Goal: Transaction & Acquisition: Purchase product/service

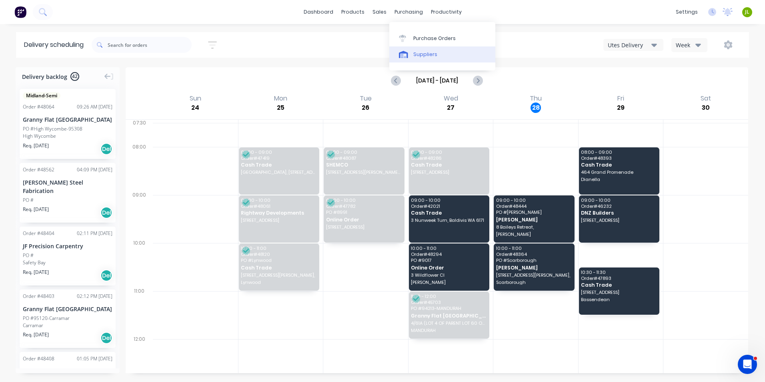
click at [425, 53] on div "Suppliers" at bounding box center [425, 54] width 24 height 7
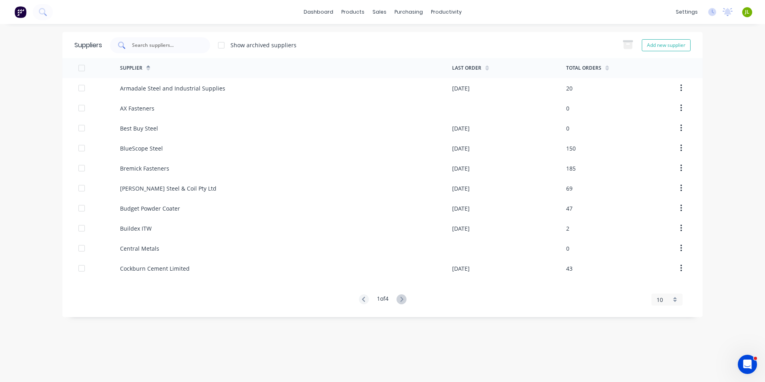
click at [147, 42] on input "text" at bounding box center [164, 45] width 66 height 8
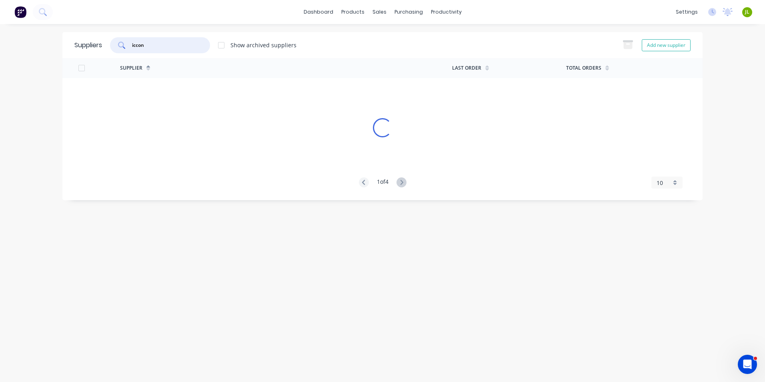
type input "iccon"
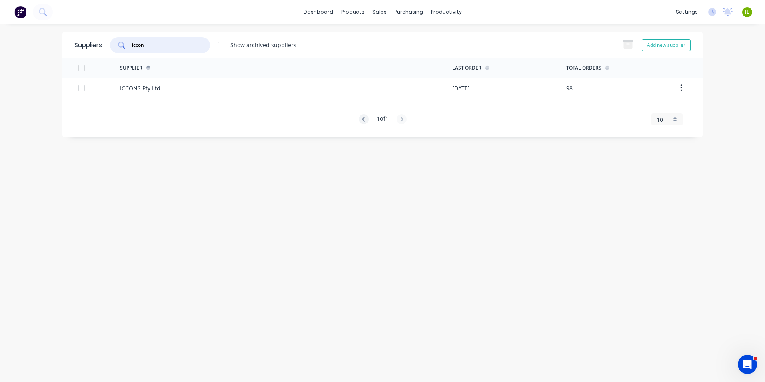
click at [182, 45] on input "iccon" at bounding box center [164, 45] width 66 height 8
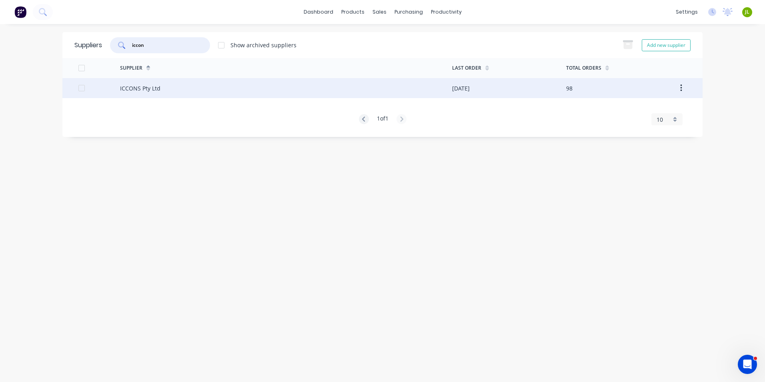
click at [180, 84] on div "ICCONS Pty Ltd" at bounding box center [286, 88] width 332 height 20
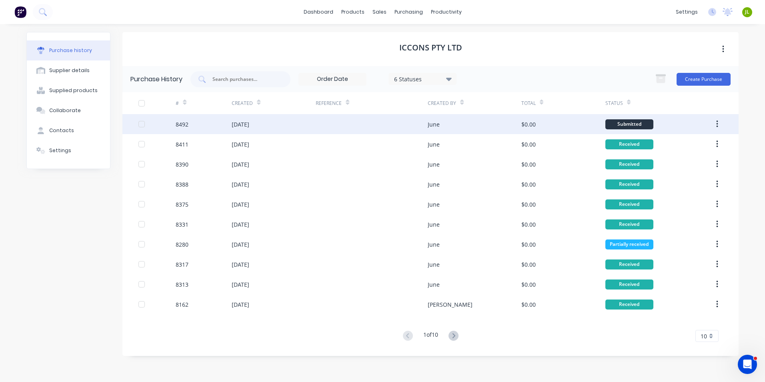
click at [550, 118] on div "$0.00" at bounding box center [563, 124] width 84 height 20
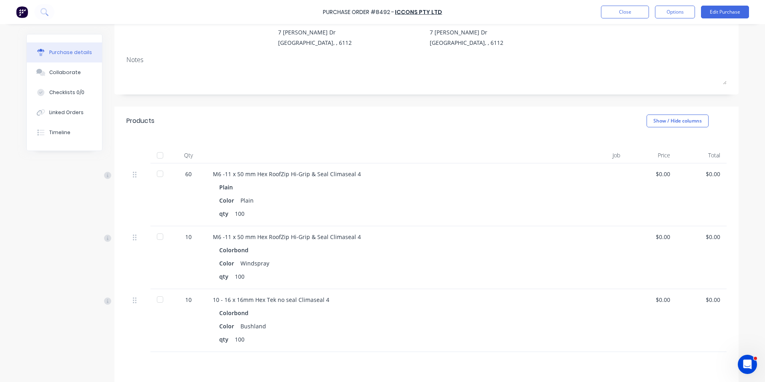
click at [159, 152] on div at bounding box center [160, 155] width 16 height 16
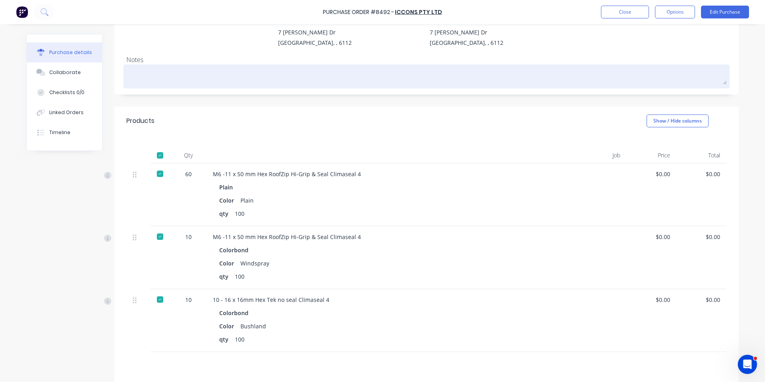
scroll to position [40, 0]
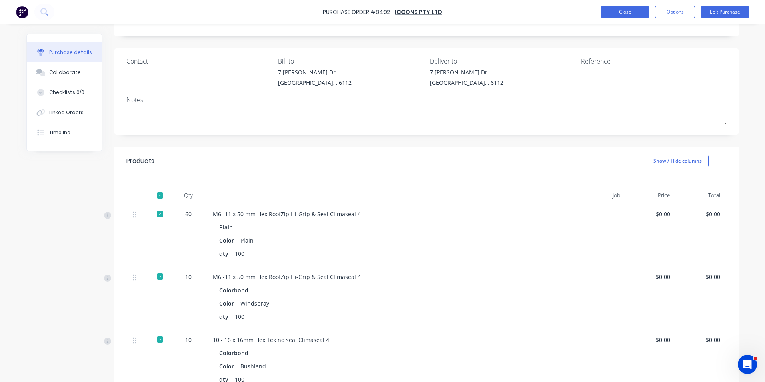
click at [618, 12] on button "Close" at bounding box center [625, 12] width 48 height 13
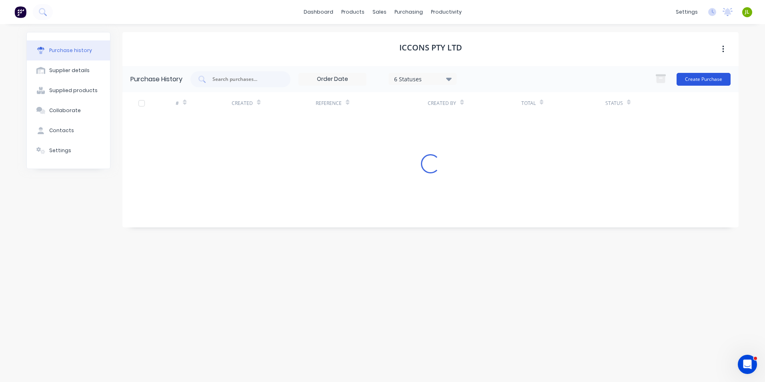
click at [692, 74] on button "Create Purchase" at bounding box center [704, 79] width 54 height 13
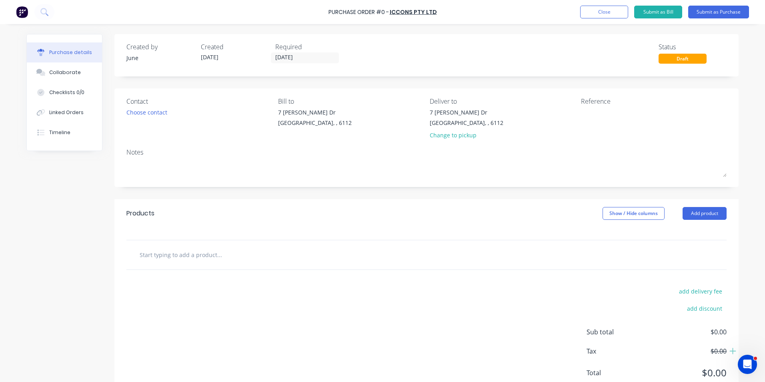
click at [706, 205] on div "Products Show / Hide columns Add product" at bounding box center [426, 213] width 624 height 29
click at [706, 213] on button "Add product" at bounding box center [705, 213] width 44 height 13
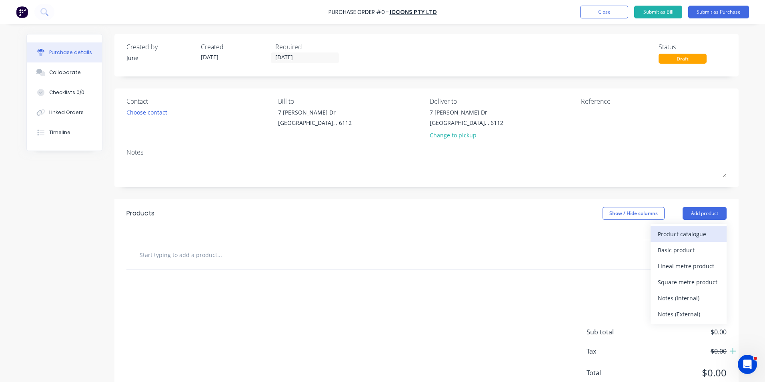
click at [688, 234] on div "Product catalogue" at bounding box center [689, 234] width 62 height 12
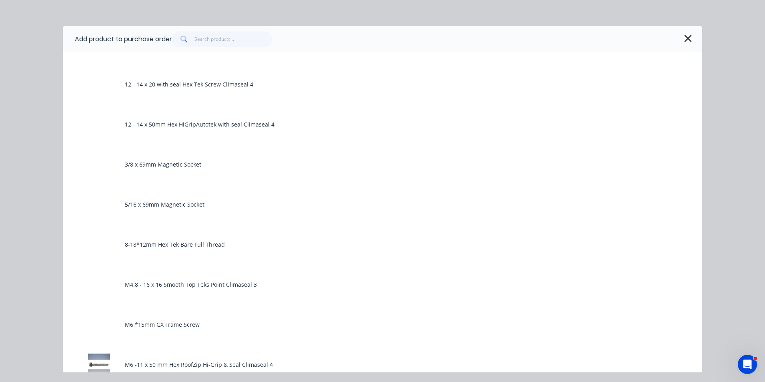
scroll to position [400, 0]
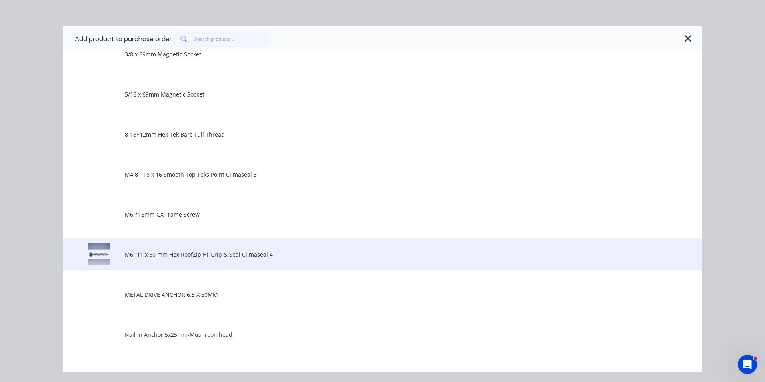
click at [200, 259] on div "M6 -11 x 50 mm Hex RoofZip Hi-Grip & Seal Climaseal 4" at bounding box center [383, 254] width 640 height 32
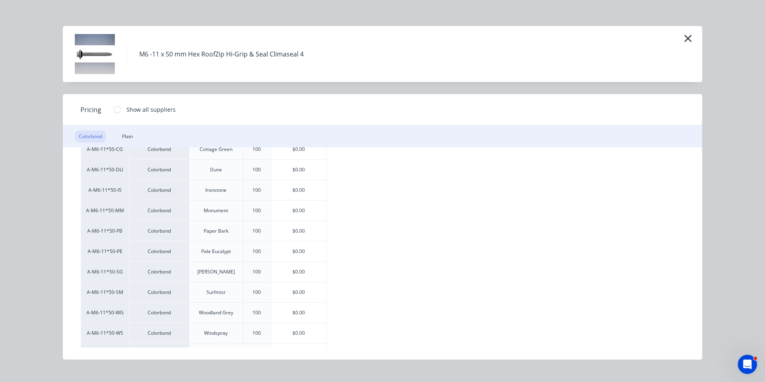
scroll to position [120, 0]
click at [283, 258] on div "$0.00" at bounding box center [299, 251] width 56 height 20
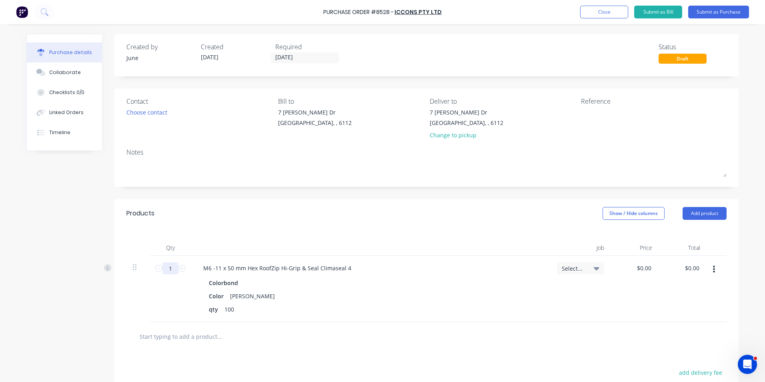
click at [173, 268] on input "1" at bounding box center [170, 268] width 16 height 12
type input "60"
click at [312, 281] on div "Colorbond" at bounding box center [370, 283] width 323 height 12
click at [708, 270] on button "button" at bounding box center [714, 269] width 19 height 14
click at [707, 301] on button "Duplicate" at bounding box center [690, 307] width 68 height 16
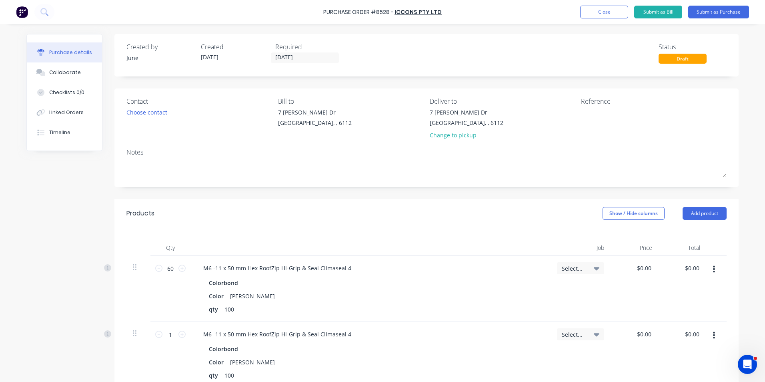
drag, startPoint x: 709, startPoint y: 334, endPoint x: 710, endPoint y: 343, distance: 9.3
click at [710, 335] on button "button" at bounding box center [714, 335] width 19 height 14
click at [706, 359] on button "Edit" at bounding box center [690, 357] width 68 height 16
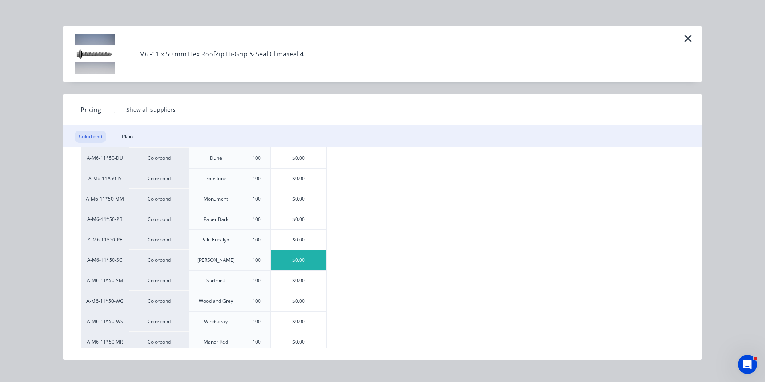
scroll to position [160, 0]
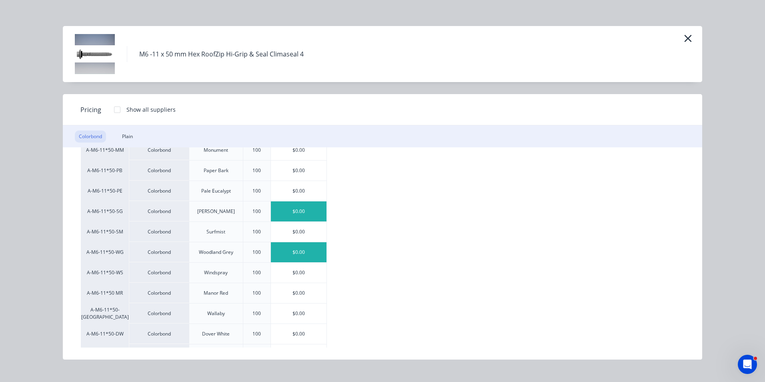
click at [297, 252] on div "$0.00" at bounding box center [299, 252] width 56 height 20
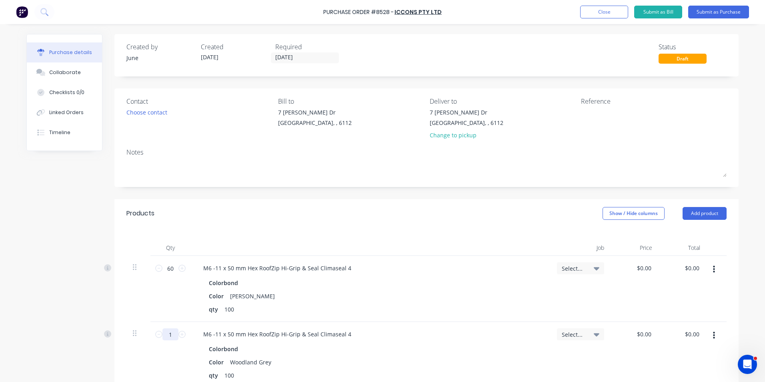
click at [168, 333] on input "1" at bounding box center [170, 334] width 16 height 12
type input "10"
click at [364, 307] on div "qty 100" at bounding box center [369, 309] width 327 height 12
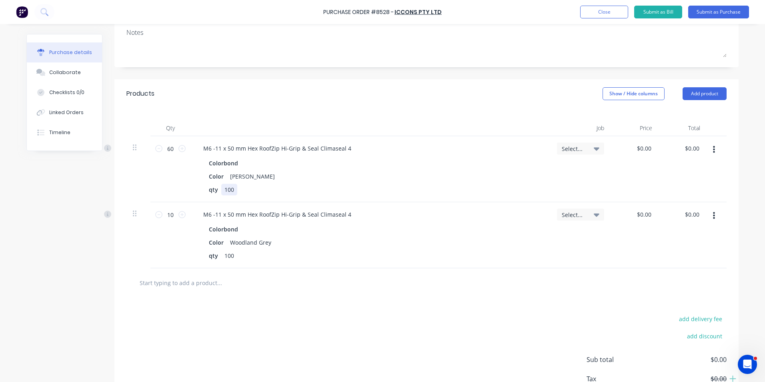
scroll to position [120, 0]
click at [713, 219] on icon "button" at bounding box center [714, 215] width 2 height 9
click at [703, 251] on button "Duplicate" at bounding box center [690, 253] width 68 height 16
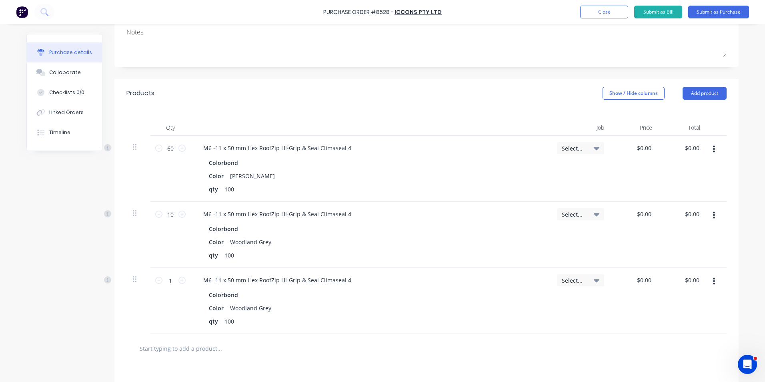
click at [709, 285] on button "button" at bounding box center [714, 281] width 19 height 14
click at [703, 304] on button "Edit" at bounding box center [690, 303] width 68 height 16
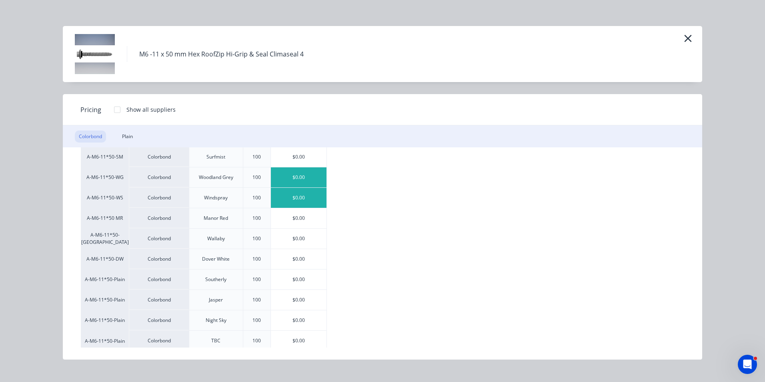
scroll to position [239, 0]
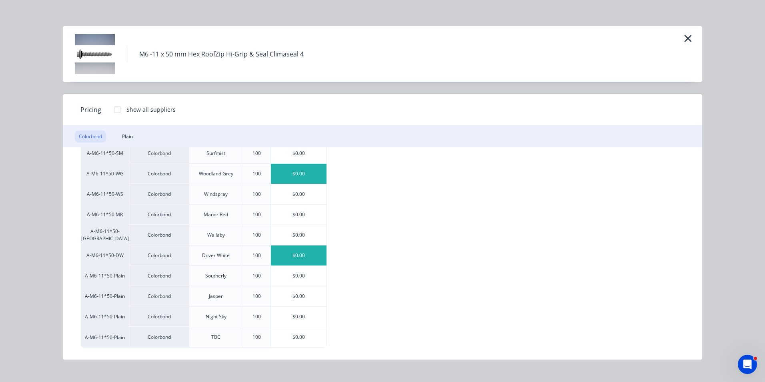
click at [305, 254] on div "$0.00" at bounding box center [299, 255] width 56 height 20
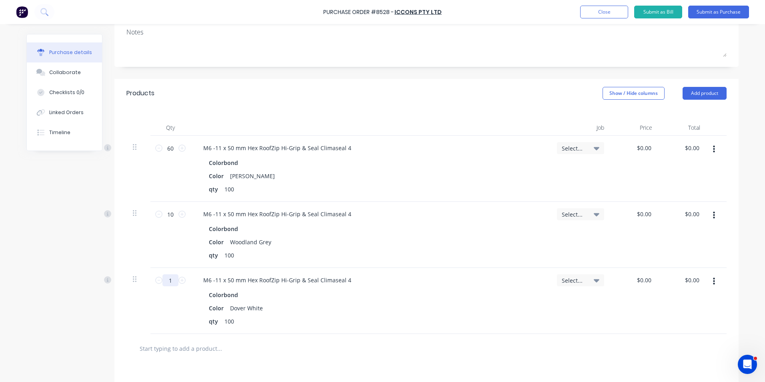
click at [168, 277] on input "1" at bounding box center [170, 280] width 16 height 12
type input "10"
click at [520, 288] on div "M6 -11 x 50 mm Hex RoofZip Hi-Grip & Seal Climaseal 4 Colorbond Color Dover Whi…" at bounding box center [370, 301] width 360 height 66
click at [691, 90] on button "Add product" at bounding box center [705, 93] width 44 height 13
click at [680, 115] on div "Product catalogue" at bounding box center [689, 114] width 62 height 12
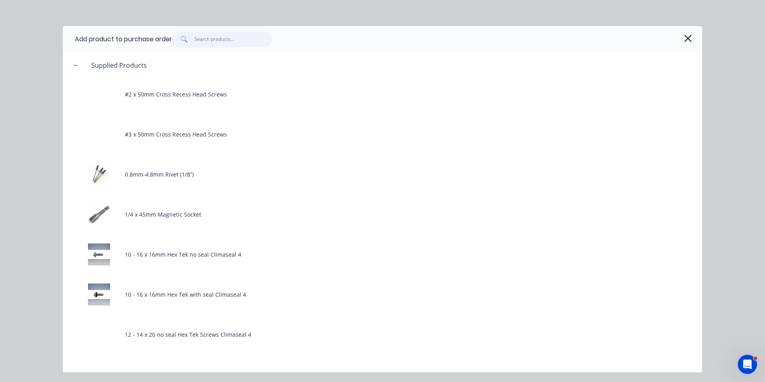
click at [268, 42] on input "text" at bounding box center [234, 39] width 78 height 16
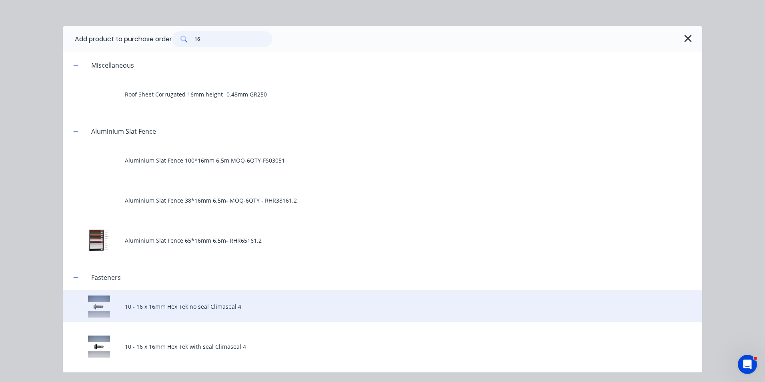
type input "16"
click at [311, 311] on div "10 - 16 x 16mm Hex Tek no seal Climaseal 4" at bounding box center [383, 306] width 640 height 32
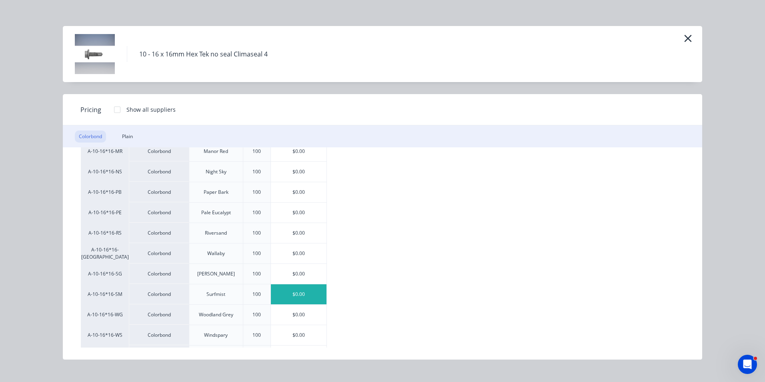
scroll to position [200, 0]
click at [294, 323] on div "$0.00" at bounding box center [299, 314] width 56 height 20
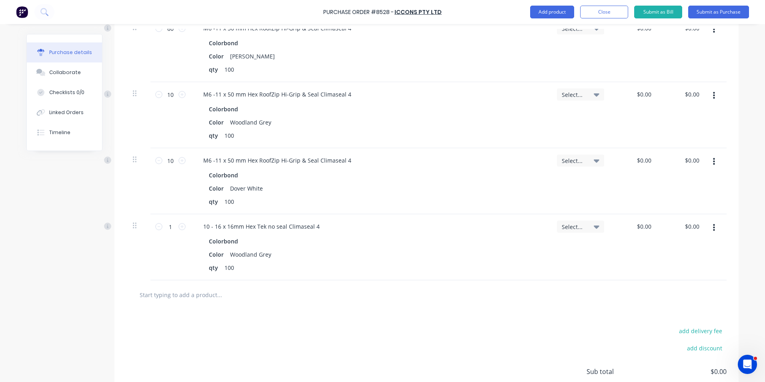
scroll to position [240, 0]
click at [166, 229] on input "1" at bounding box center [170, 226] width 16 height 12
type input "50"
click at [158, 246] on div "50 50" at bounding box center [170, 247] width 40 height 66
click at [708, 233] on button "button" at bounding box center [714, 227] width 19 height 14
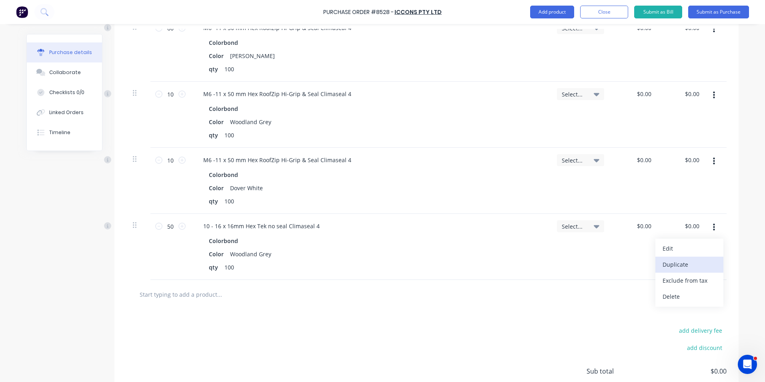
click at [707, 262] on button "Duplicate" at bounding box center [690, 265] width 68 height 16
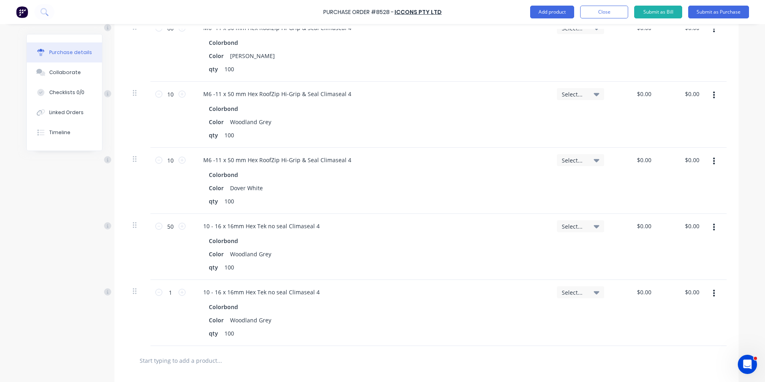
click at [709, 295] on button "button" at bounding box center [714, 293] width 19 height 14
click at [707, 311] on button "Edit" at bounding box center [690, 315] width 68 height 16
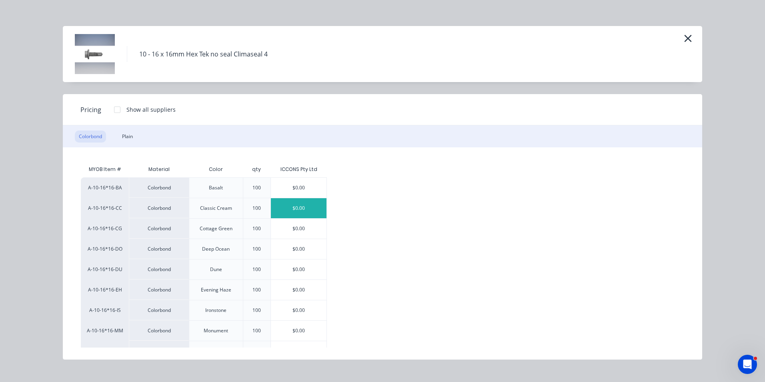
click at [294, 209] on div "$0.00" at bounding box center [299, 208] width 56 height 20
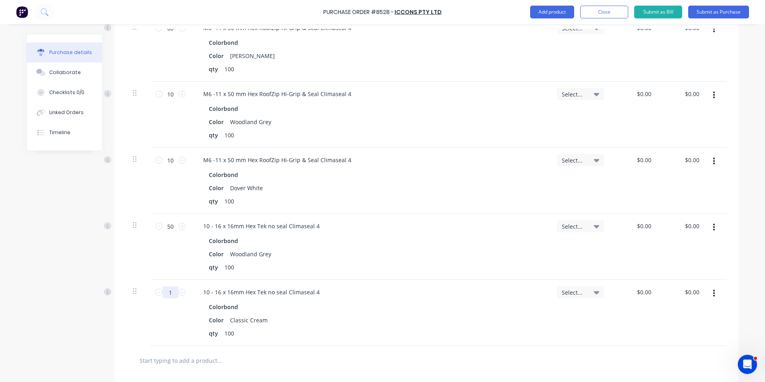
click at [170, 295] on input "1" at bounding box center [170, 292] width 16 height 12
type input "40"
click at [470, 298] on div "10 - 16 x 16mm Hex Tek no seal Climaseal 4 Colorbond Color Classic Cream qty 100" at bounding box center [370, 313] width 360 height 66
click at [706, 291] on button "button" at bounding box center [714, 293] width 19 height 14
click at [704, 326] on button "Duplicate" at bounding box center [690, 331] width 68 height 16
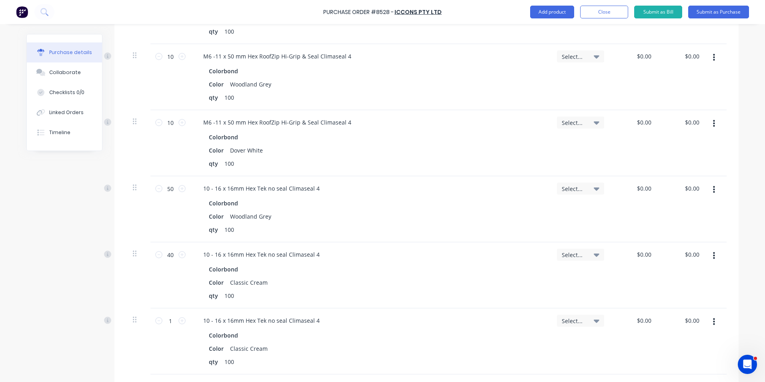
scroll to position [320, 0]
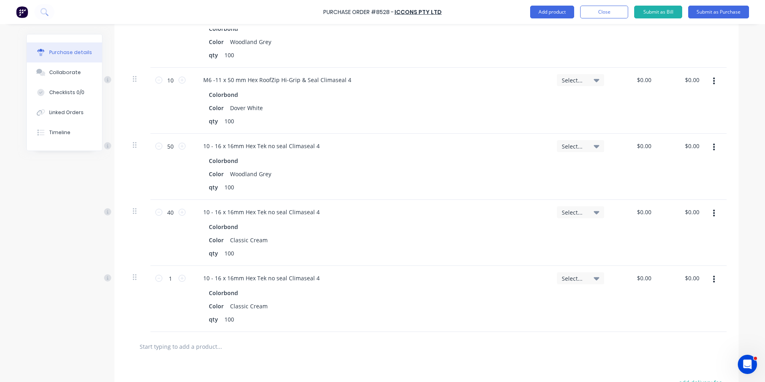
click at [715, 278] on button "button" at bounding box center [714, 279] width 19 height 14
click at [700, 298] on button "Edit" at bounding box center [690, 301] width 68 height 16
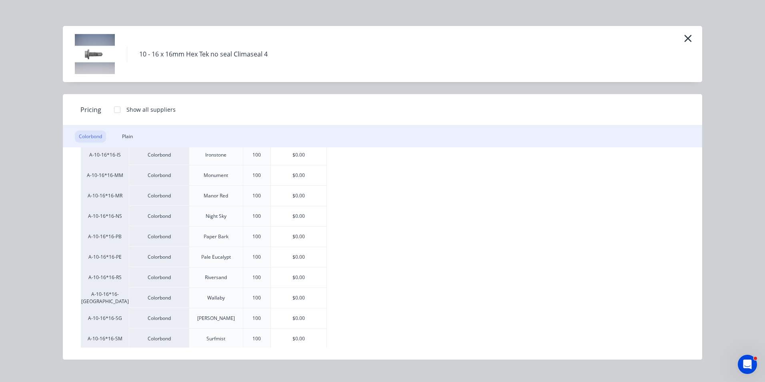
scroll to position [160, 0]
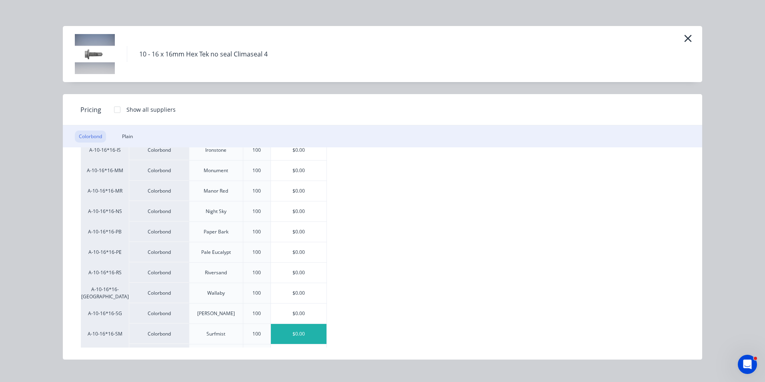
click at [279, 335] on div "$0.00" at bounding box center [299, 334] width 56 height 20
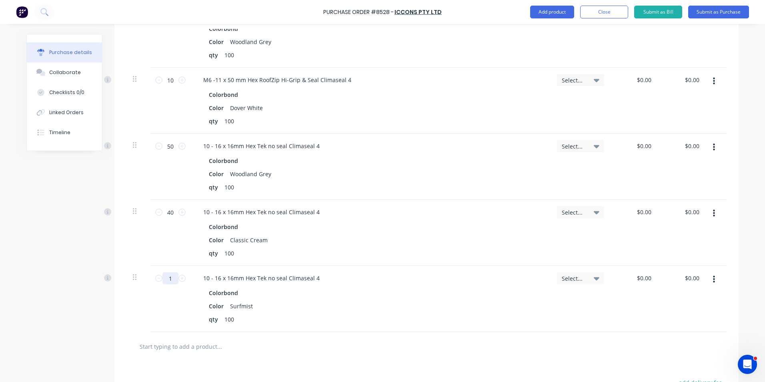
click at [165, 281] on input "1" at bounding box center [170, 278] width 16 height 12
type input "20"
drag, startPoint x: 404, startPoint y: 317, endPoint x: 393, endPoint y: 322, distance: 11.5
click at [404, 317] on div "qty 100" at bounding box center [369, 319] width 327 height 12
click at [714, 275] on button "button" at bounding box center [714, 279] width 19 height 14
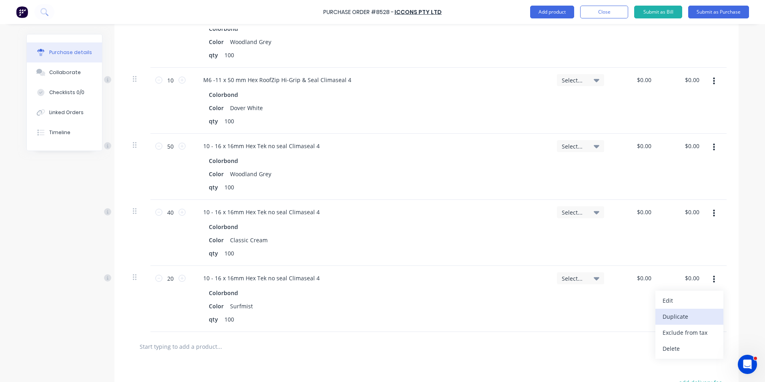
click at [690, 316] on button "Duplicate" at bounding box center [690, 317] width 68 height 16
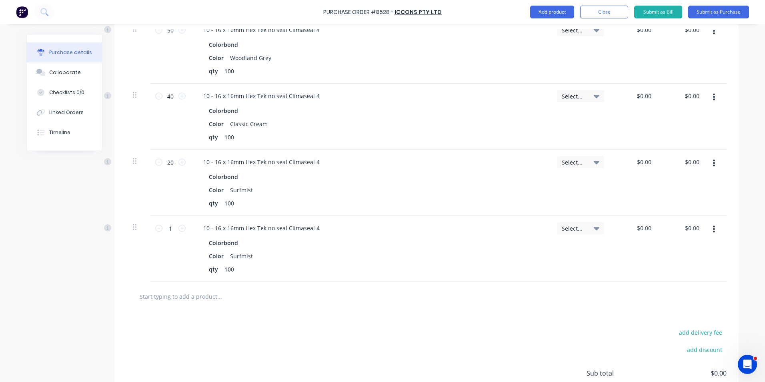
scroll to position [440, 0]
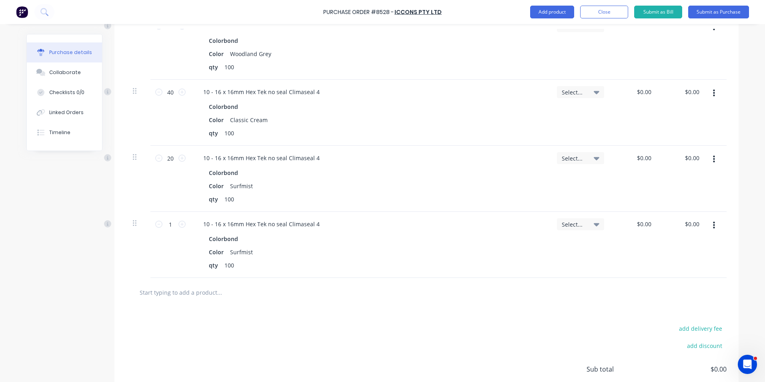
click at [714, 230] on button "button" at bounding box center [714, 225] width 19 height 14
click at [700, 250] on button "Edit" at bounding box center [690, 247] width 68 height 16
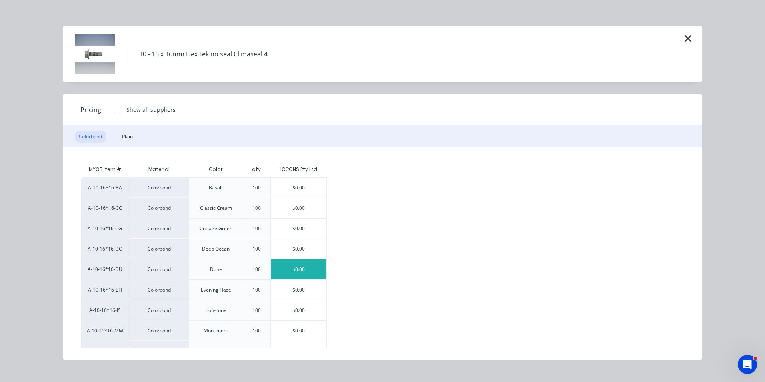
click at [289, 273] on div "$0.00" at bounding box center [299, 269] width 56 height 20
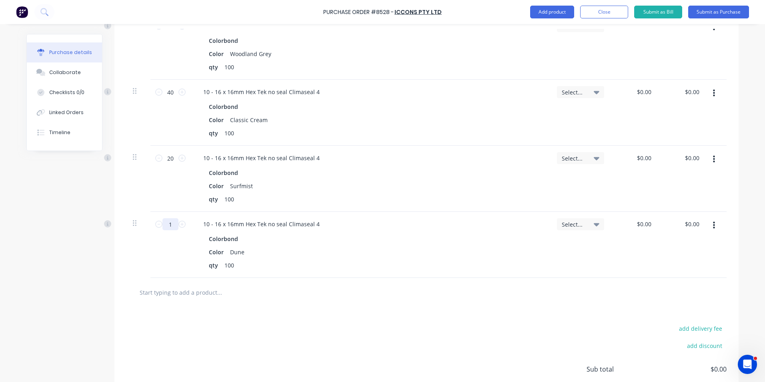
click at [168, 225] on input "1" at bounding box center [170, 224] width 16 height 12
type input "20"
click at [351, 311] on div "add delivery fee add discount Sub total $0.00 Tax $0.00 Total $0.00" at bounding box center [426, 373] width 624 height 132
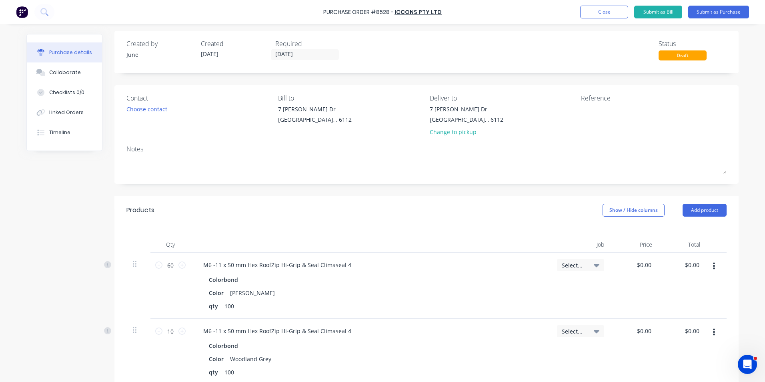
scroll to position [0, 0]
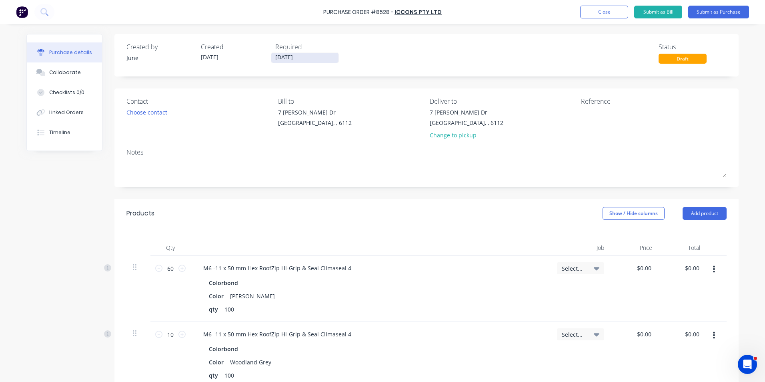
click at [307, 57] on input "[DATE]" at bounding box center [304, 58] width 67 height 10
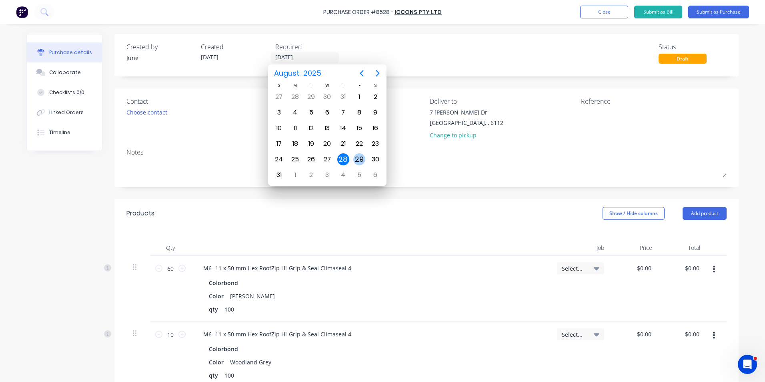
click at [356, 157] on div "29" at bounding box center [359, 159] width 12 height 12
type input "[DATE]"
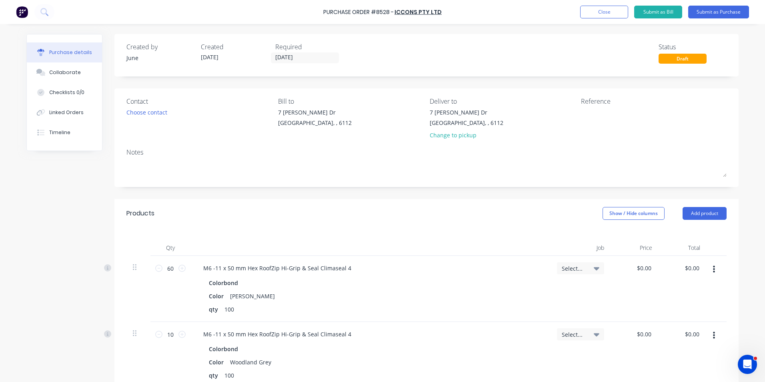
click at [483, 42] on div "Created by June Created [DATE] Required [DATE] Status Draft" at bounding box center [426, 55] width 624 height 42
click at [715, 16] on button "Submit as Purchase" at bounding box center [718, 12] width 61 height 13
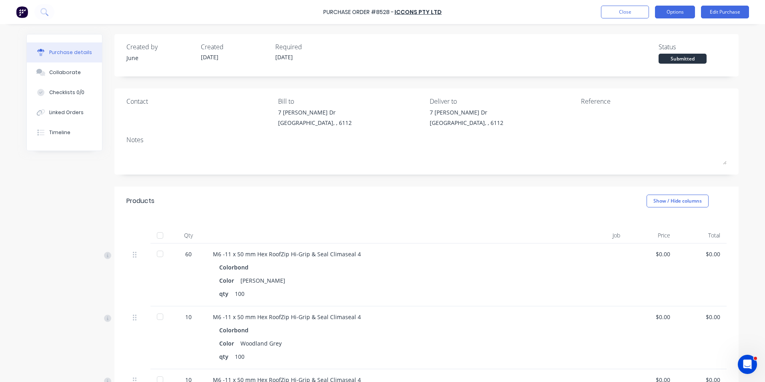
drag, startPoint x: 672, startPoint y: 6, endPoint x: 670, endPoint y: 21, distance: 15.4
click at [672, 8] on button "Options" at bounding box center [675, 12] width 40 height 13
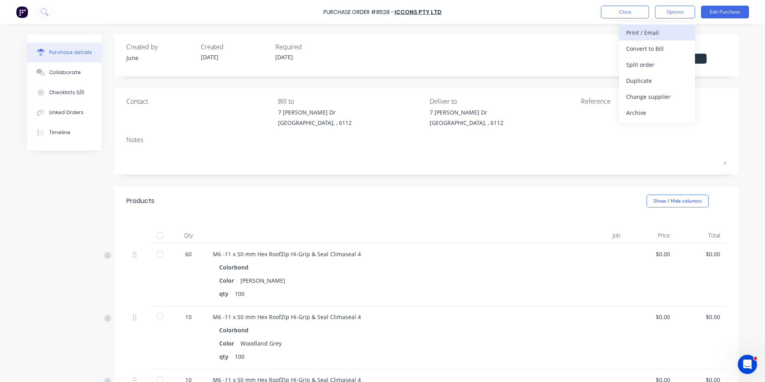
click at [669, 34] on div "Print / Email" at bounding box center [657, 33] width 62 height 12
click at [636, 64] on div "Without pricing" at bounding box center [657, 65] width 62 height 12
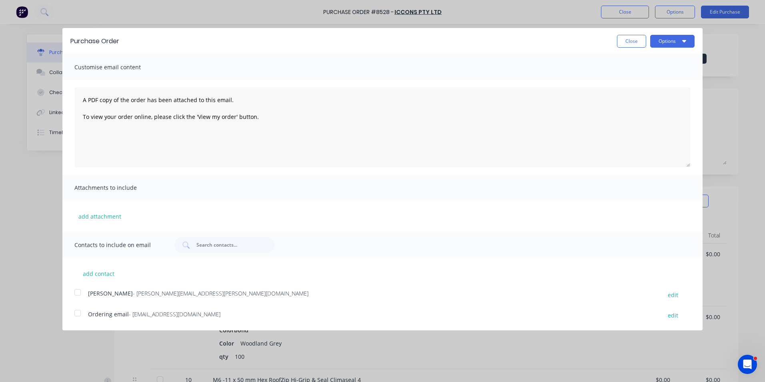
click at [85, 314] on div at bounding box center [78, 313] width 16 height 16
click at [676, 43] on button "Options" at bounding box center [672, 41] width 44 height 13
click at [668, 75] on div "Email" at bounding box center [657, 78] width 62 height 12
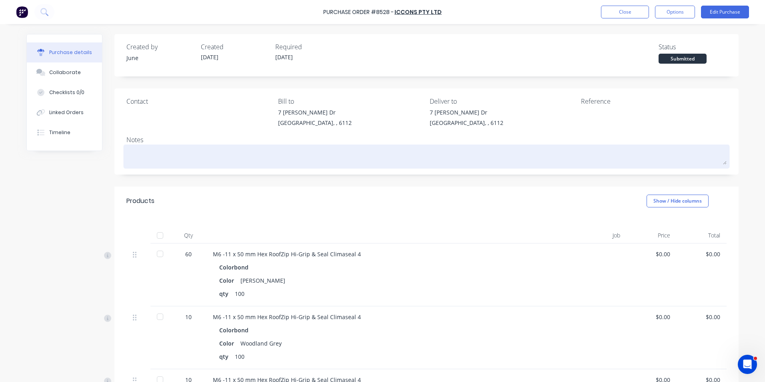
click at [232, 153] on textarea at bounding box center [426, 155] width 600 height 18
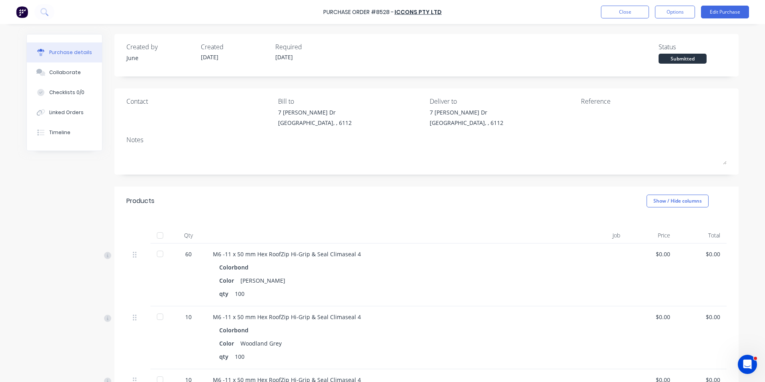
click at [234, 197] on div "Products Show / Hide columns" at bounding box center [426, 200] width 624 height 29
click at [636, 8] on button "Close" at bounding box center [625, 12] width 48 height 13
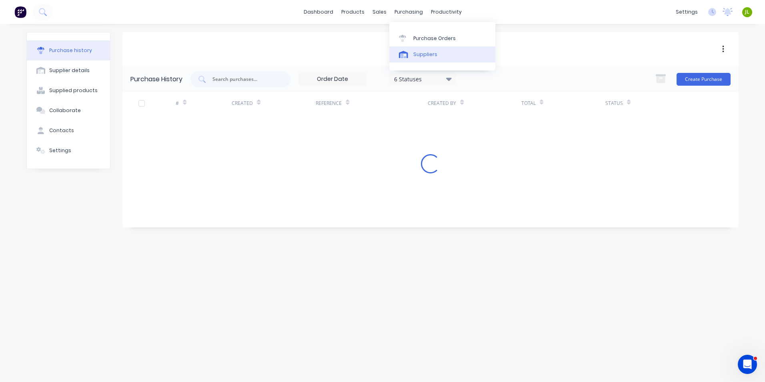
click at [430, 49] on link "Suppliers" at bounding box center [442, 54] width 106 height 16
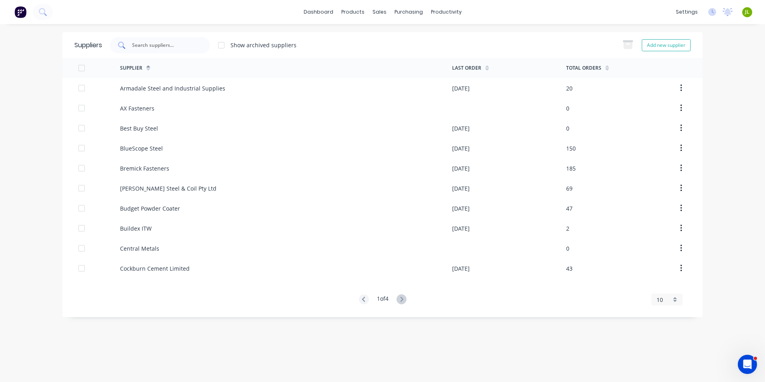
click at [182, 50] on div at bounding box center [160, 45] width 100 height 16
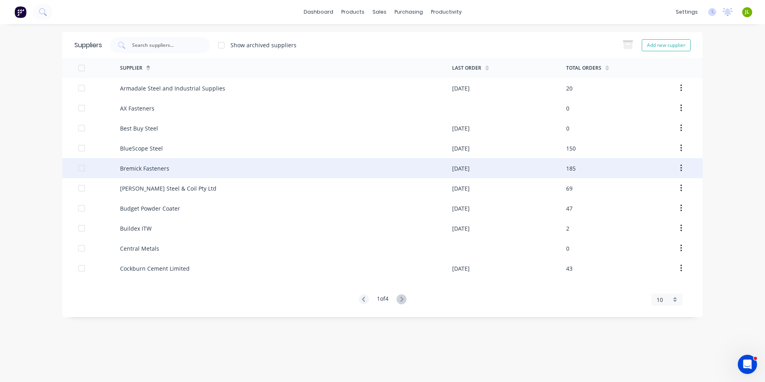
click at [198, 163] on div "Bremick Fasteners" at bounding box center [286, 168] width 332 height 20
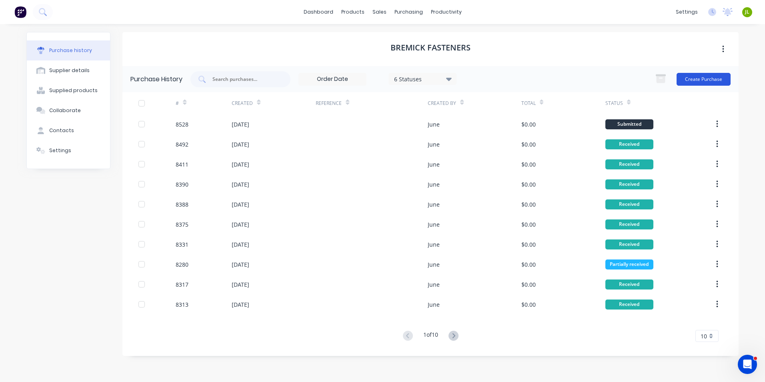
click at [692, 84] on button "Create Purchase" at bounding box center [704, 79] width 54 height 13
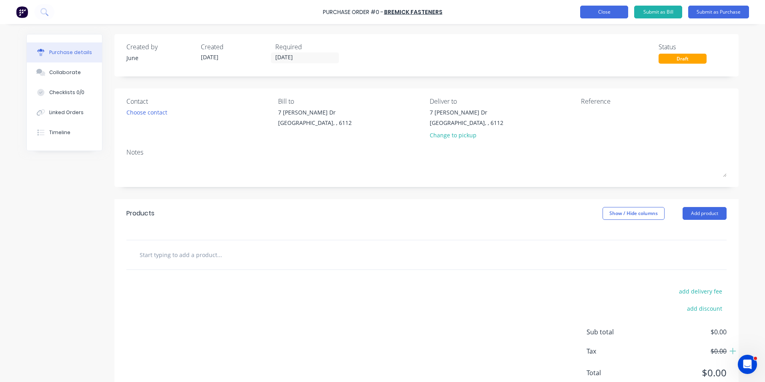
click at [591, 9] on button "Close" at bounding box center [604, 12] width 48 height 13
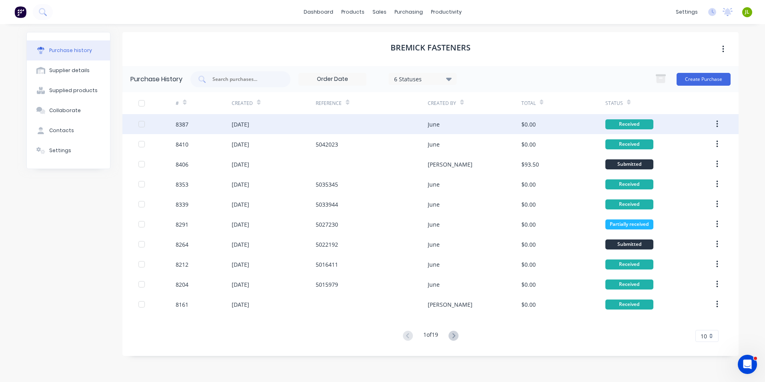
click at [377, 124] on div at bounding box center [372, 124] width 112 height 20
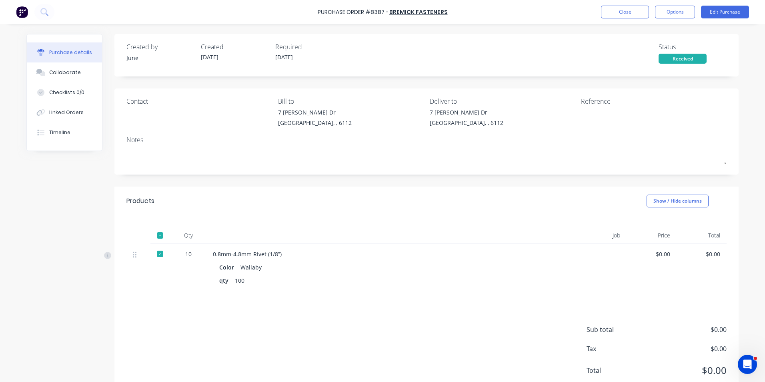
click at [628, 20] on div "Purchase Order #8387 - Bremick Fasteners Close Options Edit Purchase" at bounding box center [382, 12] width 765 height 24
click at [628, 16] on button "Close" at bounding box center [625, 12] width 48 height 13
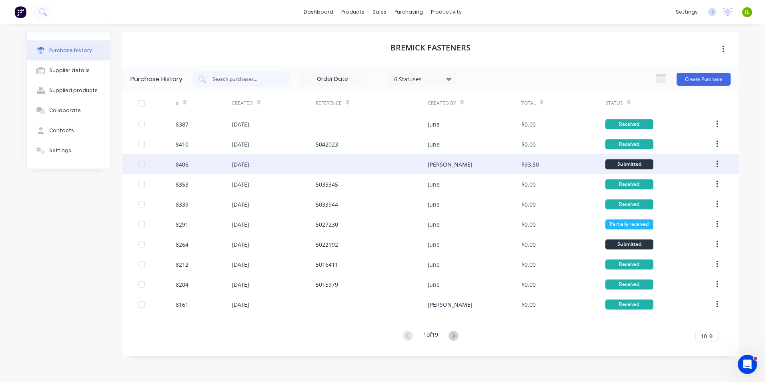
click at [451, 166] on div "[PERSON_NAME]" at bounding box center [474, 164] width 93 height 20
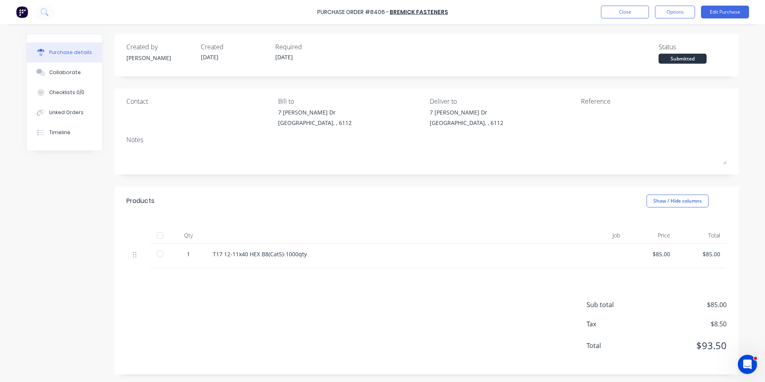
click at [159, 229] on div at bounding box center [160, 235] width 16 height 16
click at [78, 114] on button "Linked Orders" at bounding box center [64, 112] width 75 height 20
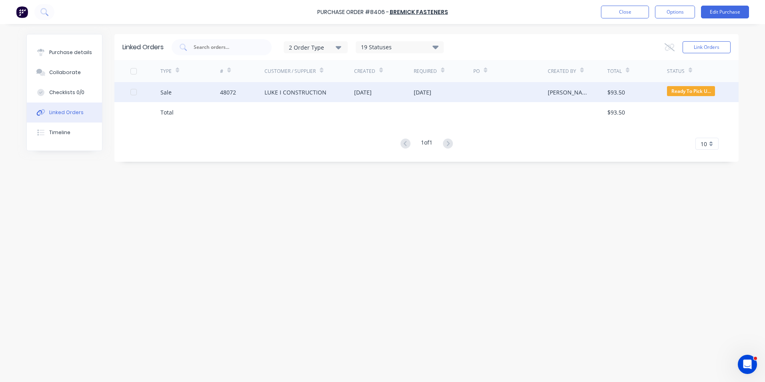
click at [162, 101] on div "Sale" at bounding box center [190, 92] width 60 height 20
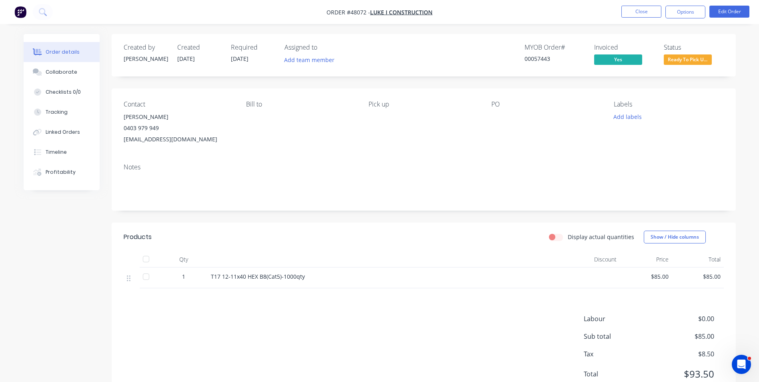
click at [676, 60] on span "Ready To Pick U..." at bounding box center [688, 59] width 48 height 10
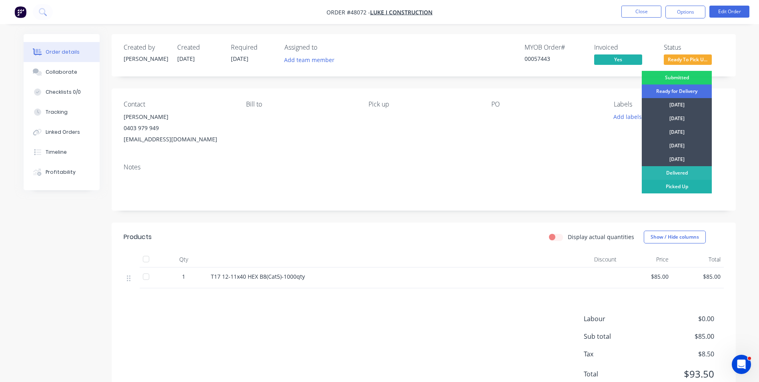
click at [669, 188] on div "Picked Up" at bounding box center [677, 187] width 70 height 14
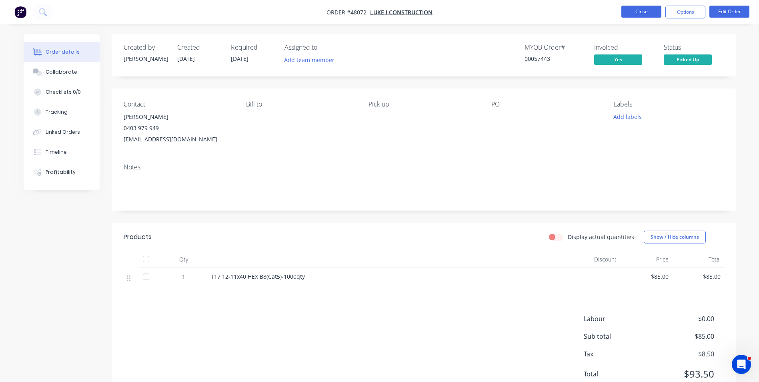
click at [644, 8] on button "Close" at bounding box center [642, 12] width 40 height 12
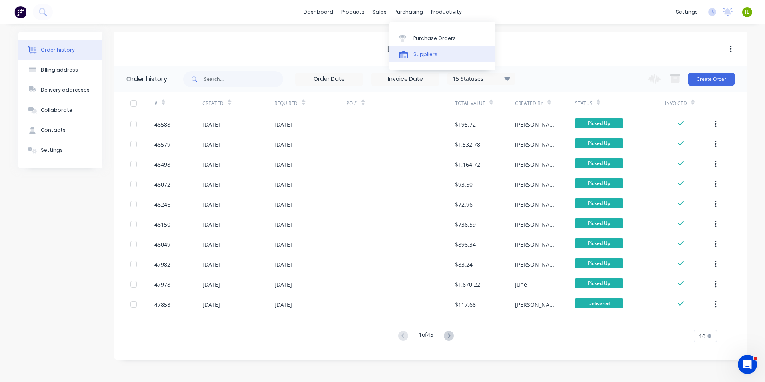
click at [432, 58] on div "Suppliers" at bounding box center [425, 54] width 24 height 7
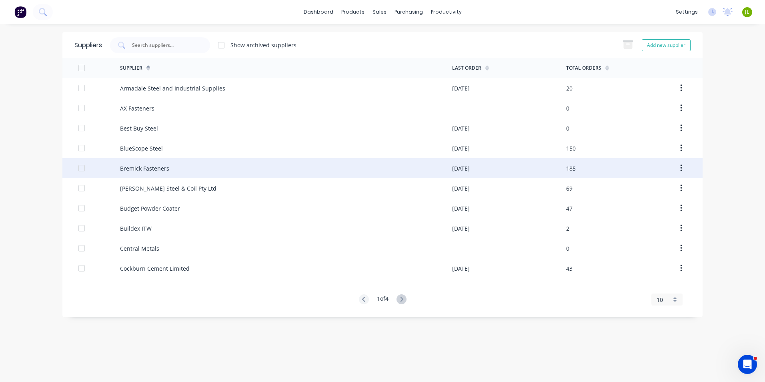
click at [151, 170] on div "Bremick Fasteners" at bounding box center [144, 168] width 49 height 8
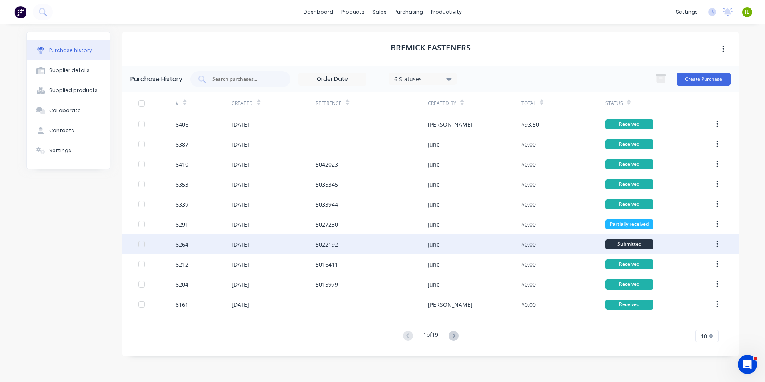
click at [344, 237] on div "5022192" at bounding box center [372, 244] width 112 height 20
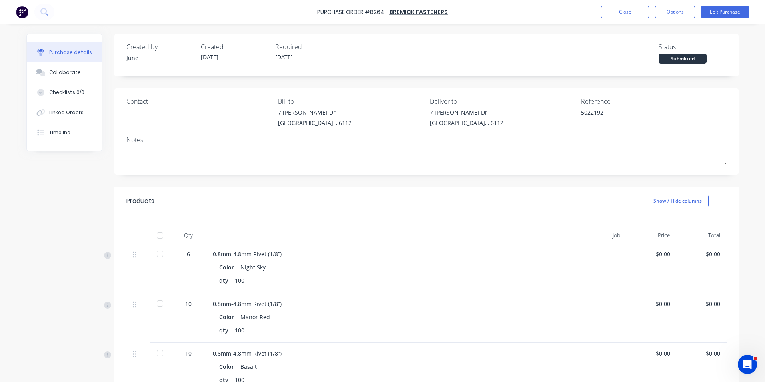
click at [153, 235] on div at bounding box center [160, 235] width 16 height 16
type textarea "x"
click at [632, 13] on button "Close" at bounding box center [625, 12] width 48 height 13
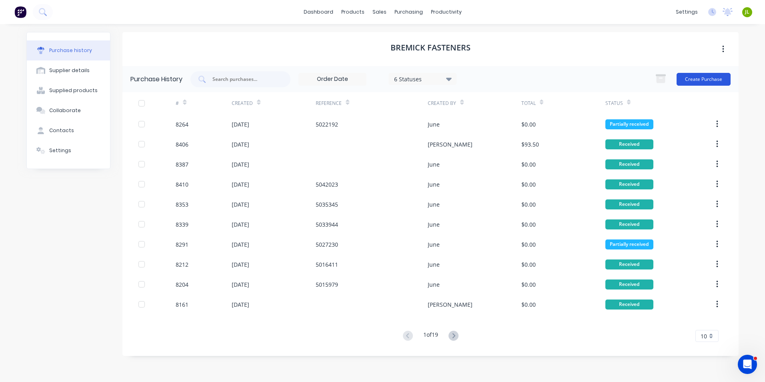
click at [720, 74] on button "Create Purchase" at bounding box center [704, 79] width 54 height 13
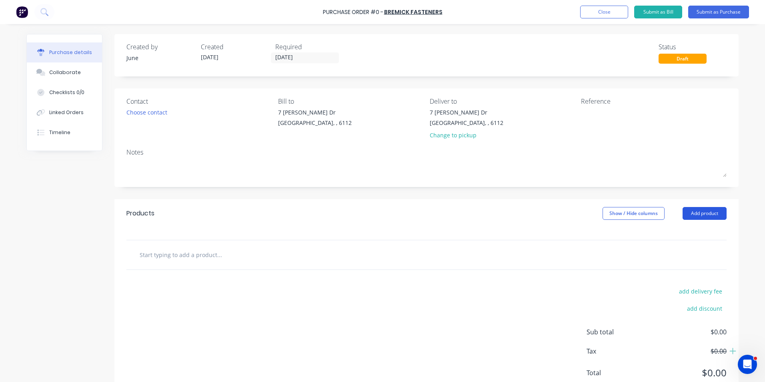
click at [696, 214] on button "Add product" at bounding box center [705, 213] width 44 height 13
click at [658, 239] on div "Product catalogue" at bounding box center [689, 234] width 62 height 12
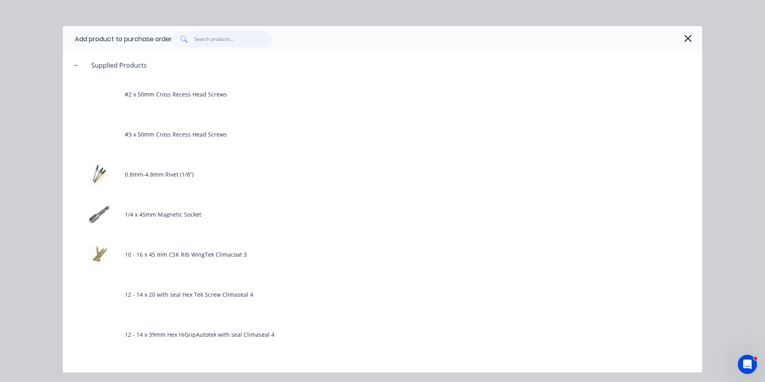
click at [206, 42] on input "text" at bounding box center [234, 39] width 78 height 16
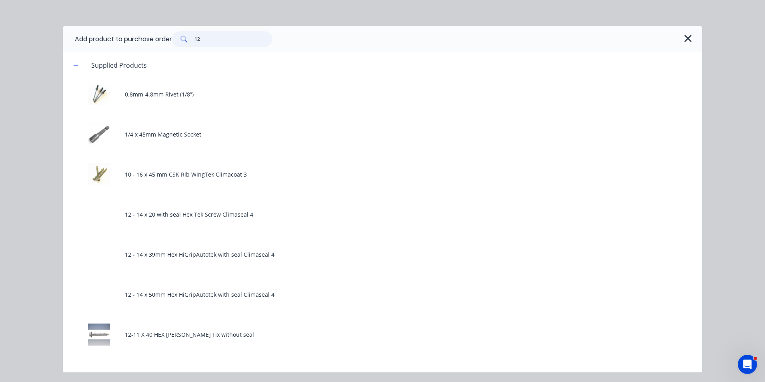
drag, startPoint x: 218, startPoint y: 39, endPoint x: 71, endPoint y: 14, distance: 149.0
click at [71, 14] on div "Add product to purchase order 12 Supplied Products 0.8mm-4.8mm Rivet (1/8”) 1/4…" at bounding box center [382, 191] width 765 height 382
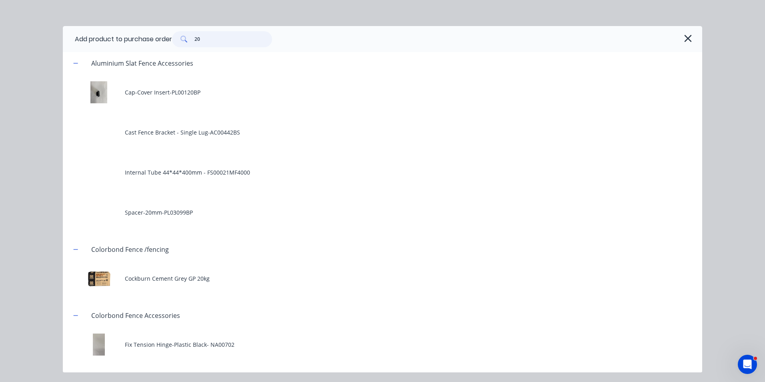
scroll to position [880, 0]
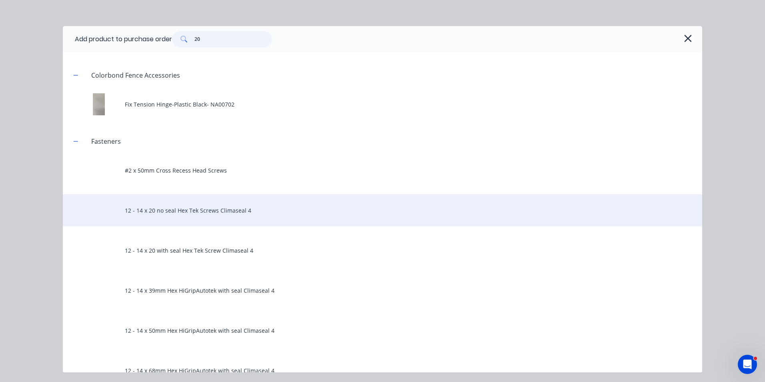
type input "20"
click at [214, 206] on div "12 - 14 x 20 no seal Hex Tek Screws Climaseal 4" at bounding box center [383, 210] width 640 height 32
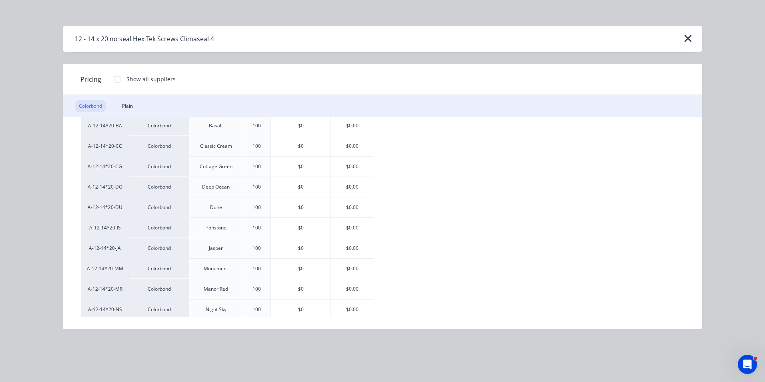
scroll to position [80, 0]
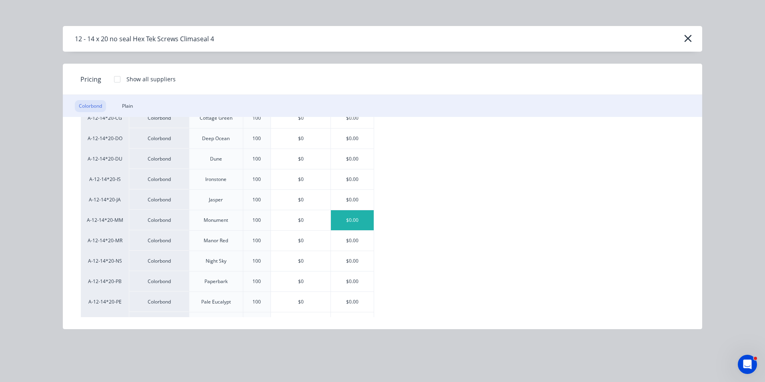
click at [354, 225] on div "$0.00" at bounding box center [352, 220] width 43 height 20
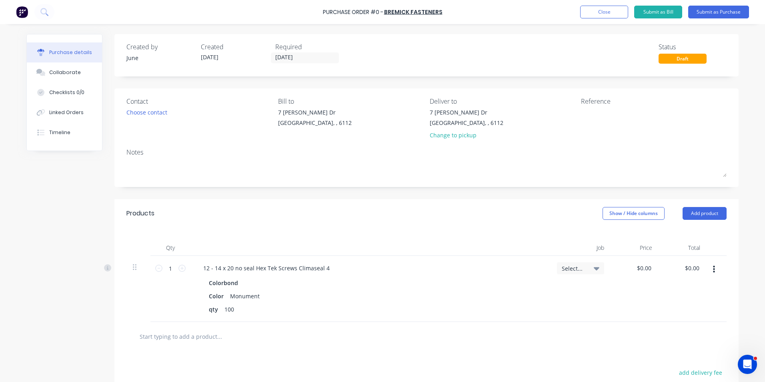
click at [354, 225] on div "Products Show / Hide columns Add product" at bounding box center [426, 213] width 624 height 29
click at [169, 265] on input "1" at bounding box center [170, 268] width 16 height 12
click at [481, 263] on div "12 - 14 x 20 no seal Hex Tek Screws Climaseal 4" at bounding box center [370, 268] width 347 height 12
click at [170, 270] on input "20" at bounding box center [170, 268] width 16 height 12
type input "10"
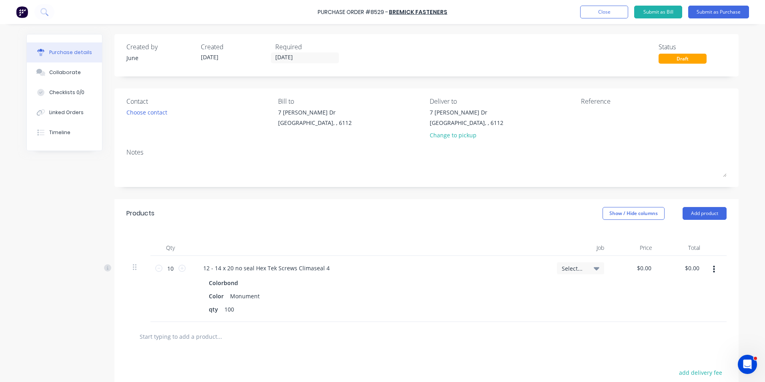
click at [431, 236] on div "Qty Job Price Total 10 10 12 - 14 x 20 no seal Hex Tek Screws Climaseal 4 Color…" at bounding box center [426, 275] width 624 height 94
click at [716, 211] on button "Add product" at bounding box center [705, 213] width 44 height 13
click at [670, 231] on div "Product catalogue" at bounding box center [689, 234] width 62 height 12
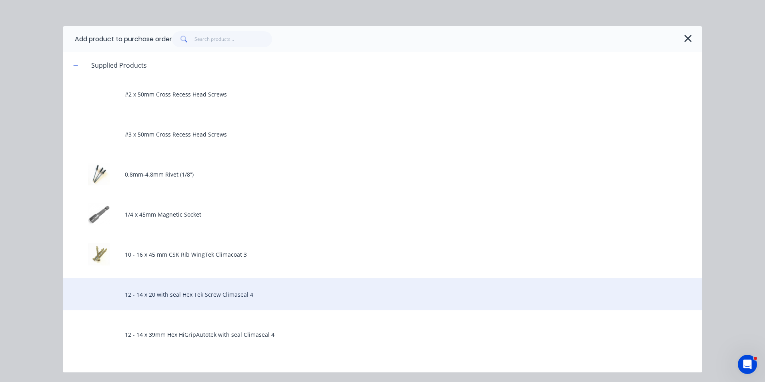
click at [349, 287] on div "12 - 14 x 20 with seal Hex Tek Screw Climaseal 4" at bounding box center [383, 294] width 640 height 32
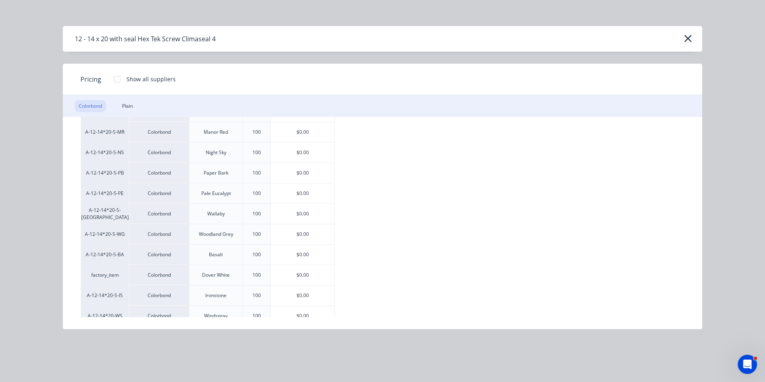
scroll to position [218, 0]
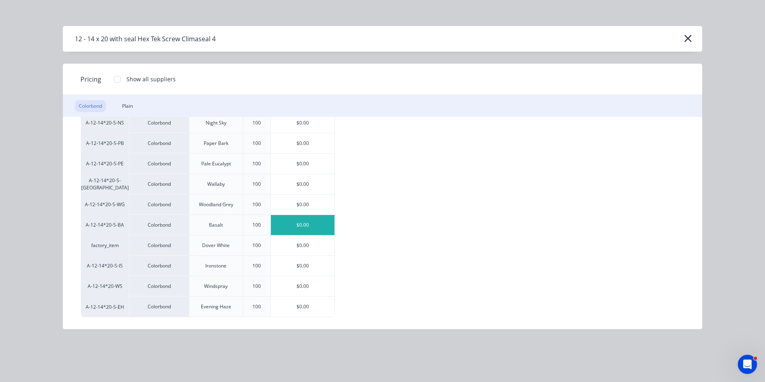
click at [309, 232] on div "$0.00" at bounding box center [303, 225] width 64 height 20
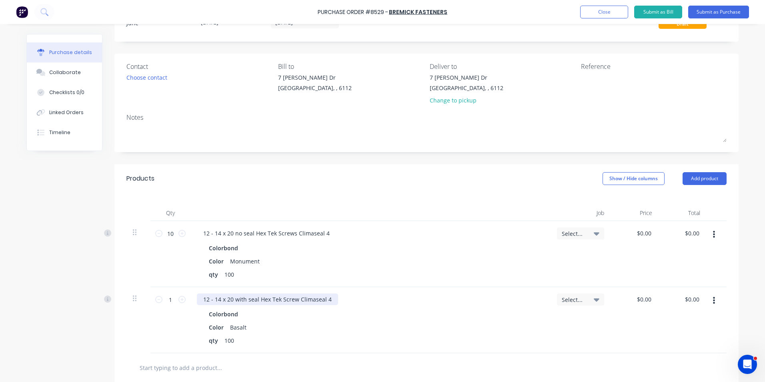
scroll to position [80, 0]
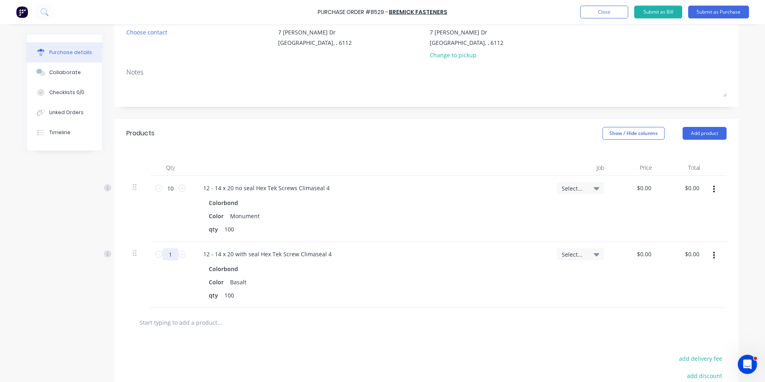
click at [170, 254] on input "1" at bounding box center [170, 254] width 16 height 12
click at [341, 283] on div "Color Basalt" at bounding box center [369, 282] width 327 height 12
click at [170, 251] on input "50" at bounding box center [170, 254] width 16 height 12
type input "5"
click at [307, 330] on div at bounding box center [253, 322] width 240 height 16
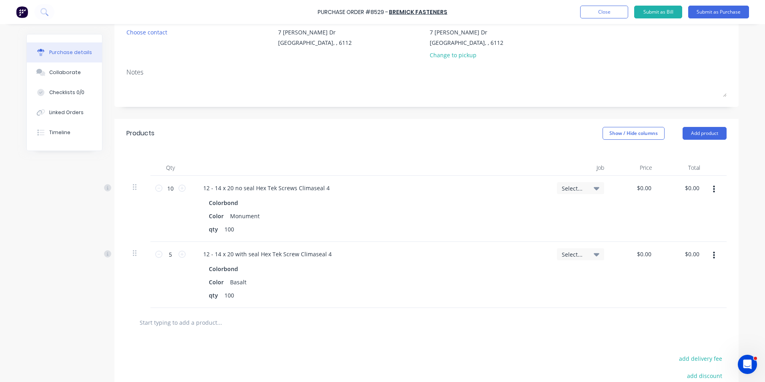
click at [705, 258] on button "button" at bounding box center [714, 255] width 19 height 14
click at [709, 297] on button "Duplicate" at bounding box center [690, 293] width 68 height 16
click at [720, 323] on button "button" at bounding box center [714, 321] width 19 height 14
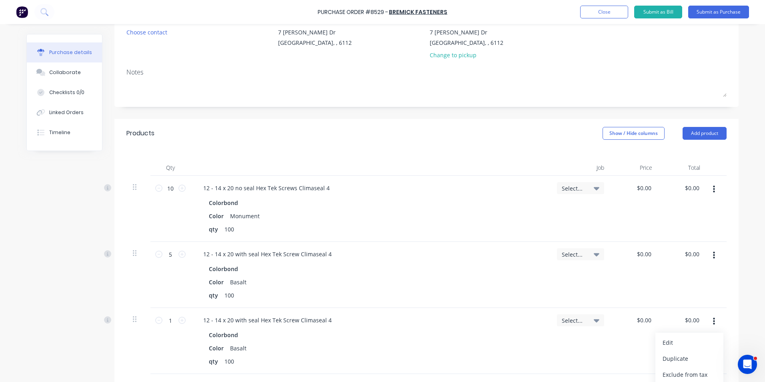
click at [709, 338] on button "Edit" at bounding box center [690, 343] width 68 height 16
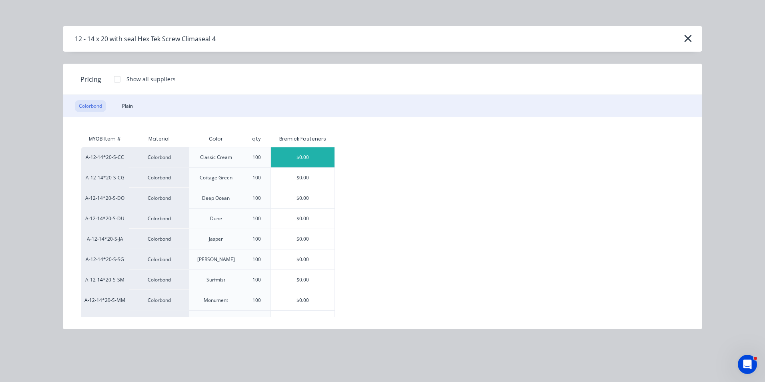
click at [292, 155] on div "$0.00" at bounding box center [303, 157] width 64 height 20
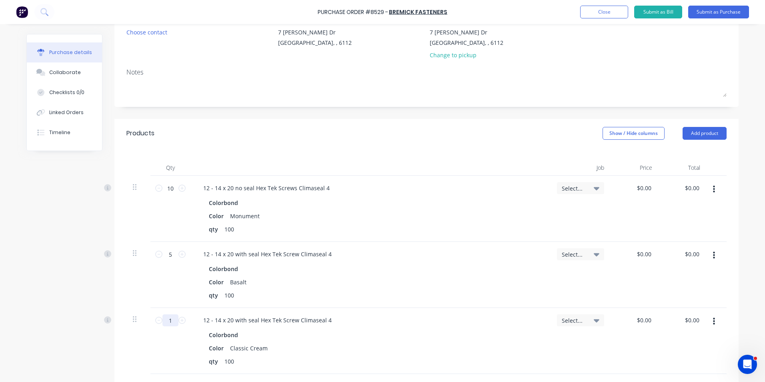
click at [172, 321] on input "1" at bounding box center [170, 320] width 16 height 12
type input "5"
click at [177, 333] on div "5 5" at bounding box center [170, 341] width 40 height 66
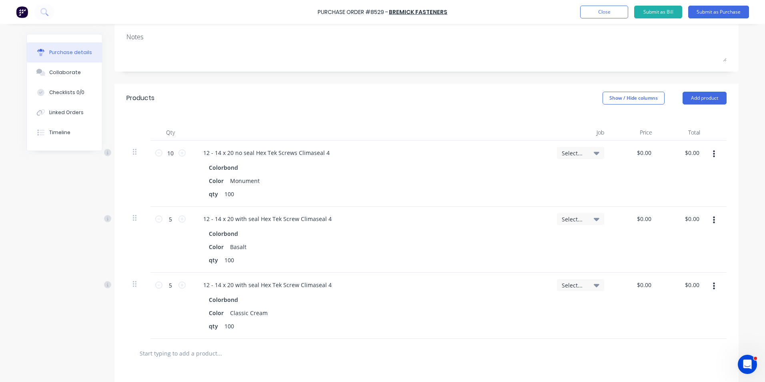
scroll to position [160, 0]
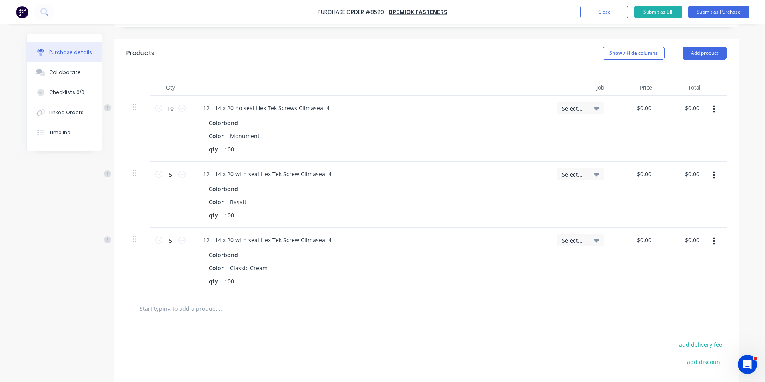
click at [713, 245] on icon "button" at bounding box center [714, 241] width 2 height 9
click at [686, 274] on button "Duplicate" at bounding box center [690, 279] width 68 height 16
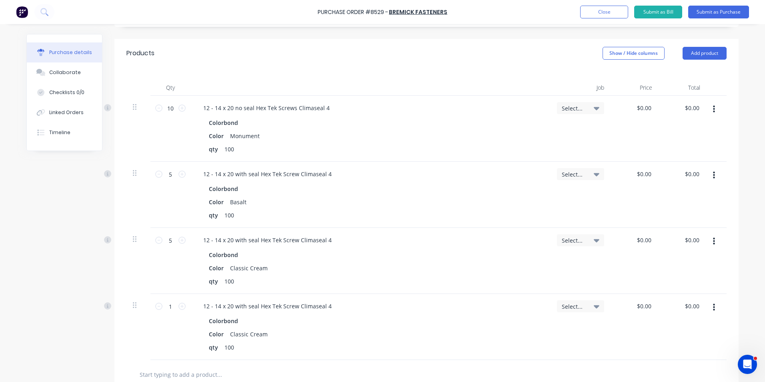
click at [705, 312] on button "button" at bounding box center [714, 307] width 19 height 14
click at [702, 321] on button "Edit" at bounding box center [690, 329] width 68 height 16
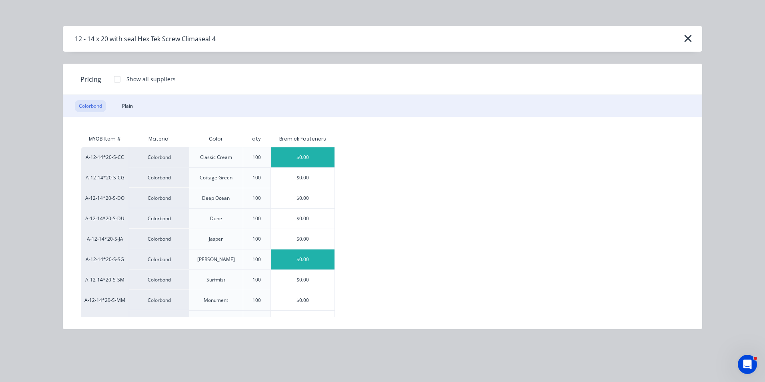
click at [307, 264] on div "$0.00" at bounding box center [303, 259] width 64 height 20
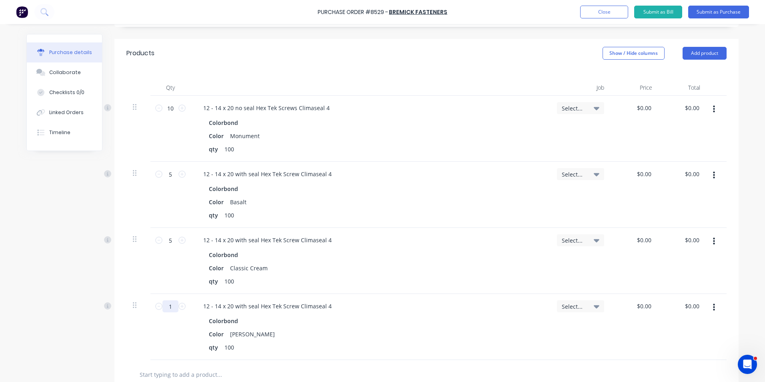
click at [166, 309] on input "1" at bounding box center [170, 306] width 16 height 12
type input "5"
click at [158, 333] on div "5 5" at bounding box center [170, 327] width 40 height 66
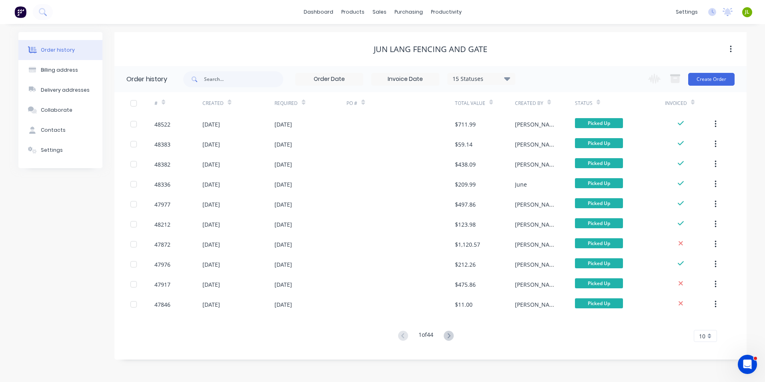
drag, startPoint x: 291, startPoint y: 358, endPoint x: 295, endPoint y: 354, distance: 4.8
click at [291, 358] on div "Order history 15 Statuses Invoice Status Invoiced Not Invoiced Partial Order St…" at bounding box center [430, 212] width 632 height 293
